Goal: Task Accomplishment & Management: Manage account settings

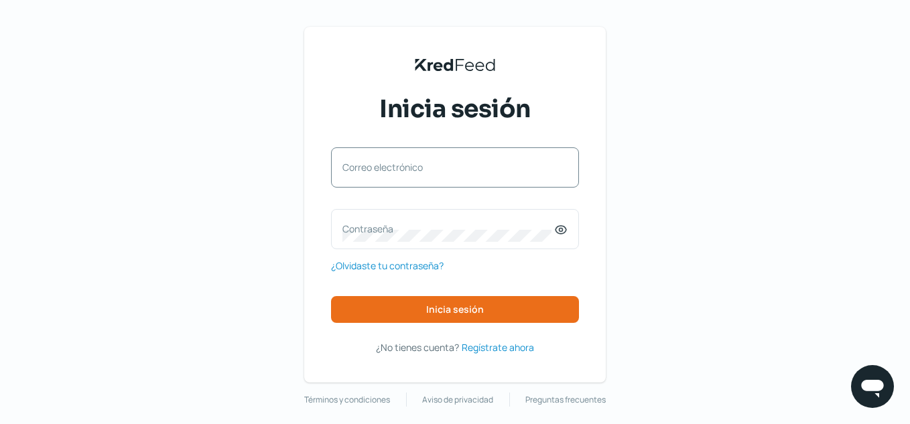
click at [401, 173] on label "Correo electrónico" at bounding box center [448, 167] width 212 height 13
click at [401, 173] on input "Correo electrónico" at bounding box center [454, 174] width 225 height 12
type input "[DOMAIN_NAME][EMAIL_ADDRESS][DOMAIN_NAME]"
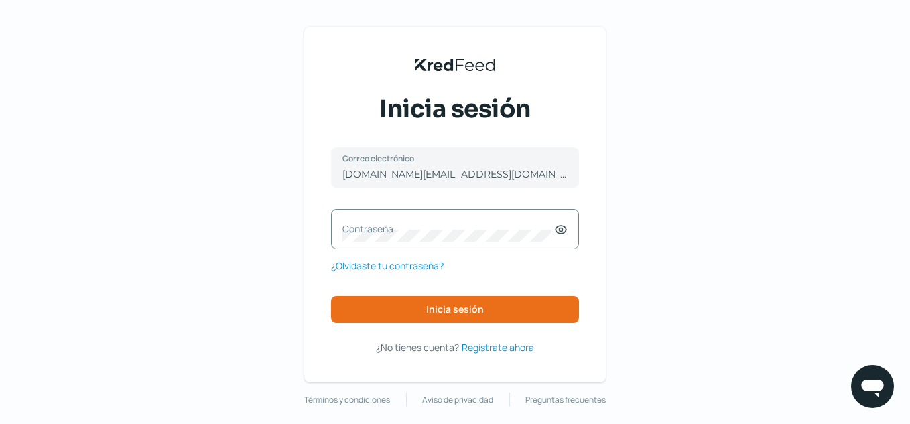
click at [396, 220] on div "Contraseña" at bounding box center [455, 229] width 248 height 40
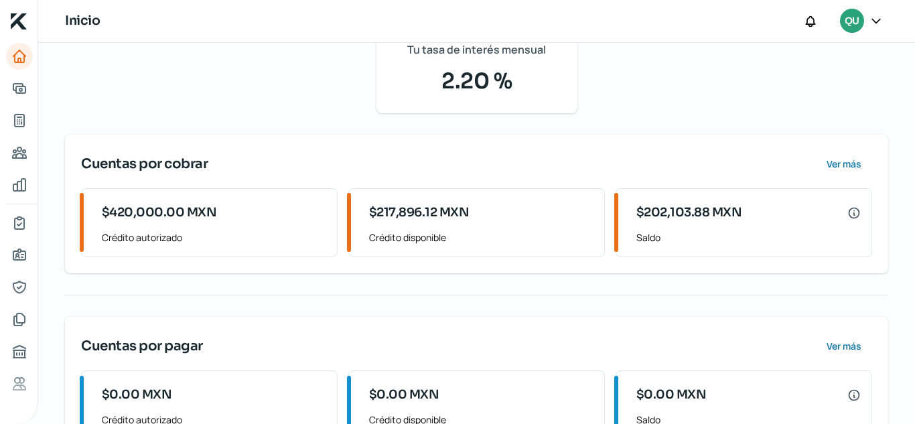
scroll to position [134, 0]
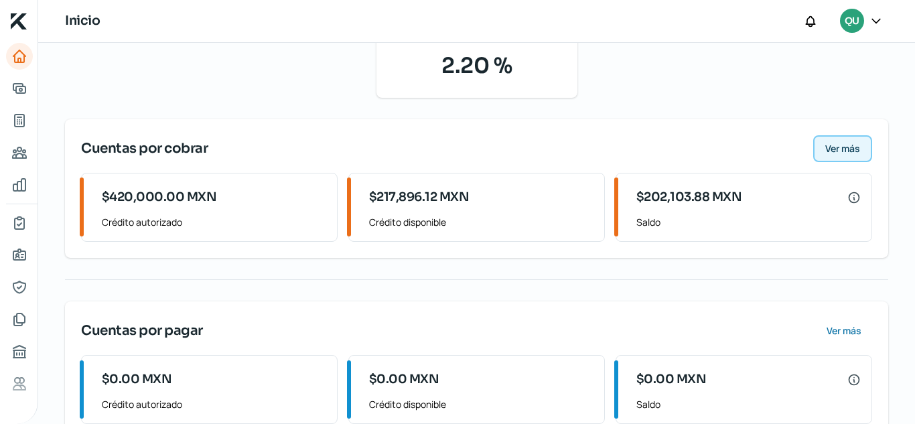
click at [841, 149] on span "Ver más" at bounding box center [842, 148] width 35 height 9
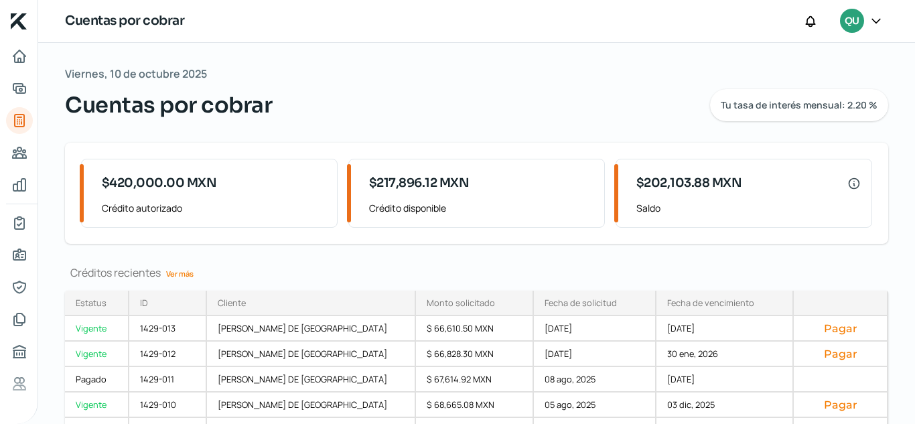
click at [874, 21] on icon at bounding box center [876, 21] width 8 height 4
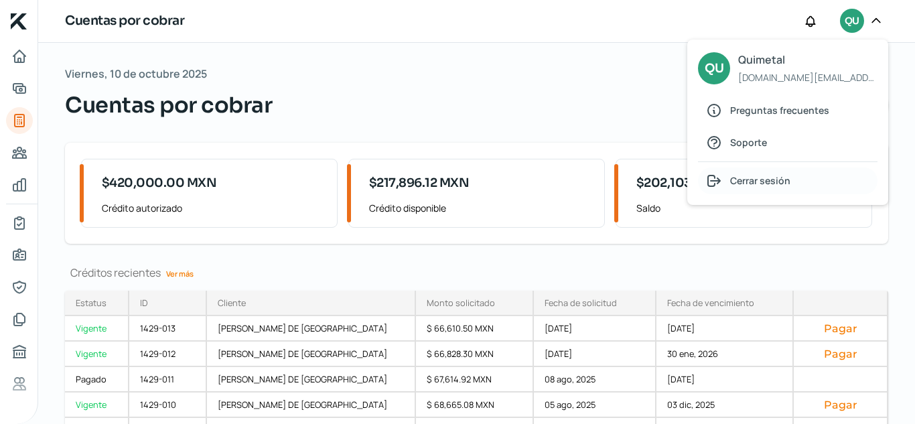
click at [769, 184] on span "Cerrar sesión" at bounding box center [760, 180] width 60 height 17
